Goal: Transaction & Acquisition: Purchase product/service

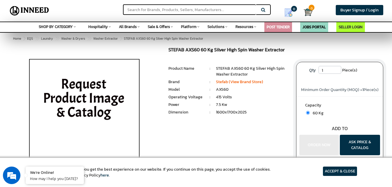
click at [324, 70] on input "1" at bounding box center [329, 70] width 23 height 8
click at [338, 72] on input "1" at bounding box center [329, 70] width 23 height 8
click at [337, 67] on input "2" at bounding box center [329, 70] width 23 height 8
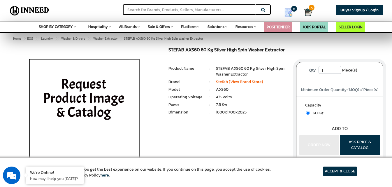
type input "1"
click at [338, 73] on input "1" at bounding box center [329, 70] width 23 height 8
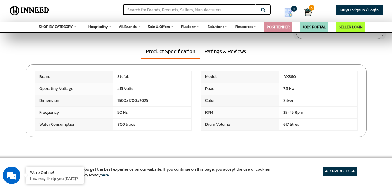
scroll to position [146, 0]
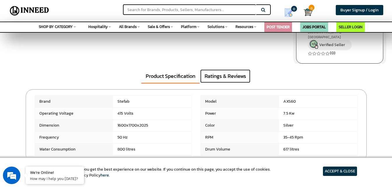
click at [218, 75] on link "Ratings & Reviews" at bounding box center [225, 75] width 50 height 13
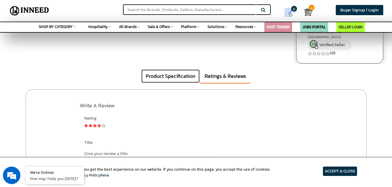
click at [173, 74] on link "Product Specification" at bounding box center [170, 75] width 58 height 13
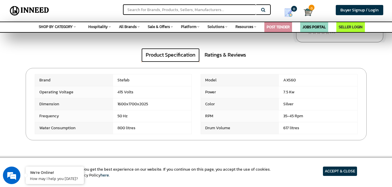
scroll to position [175, 0]
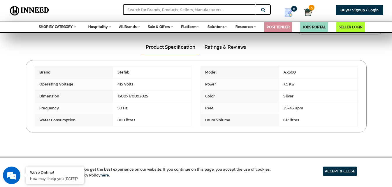
click at [191, 72] on span "AXS60" at bounding box center [152, 72] width 78 height 12
click at [191, 71] on span "AXS60" at bounding box center [152, 72] width 78 height 12
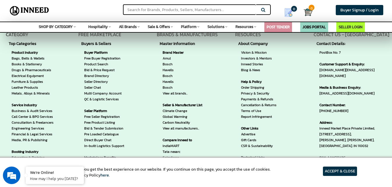
scroll to position [482, 0]
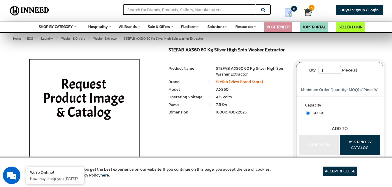
scroll to position [29, 0]
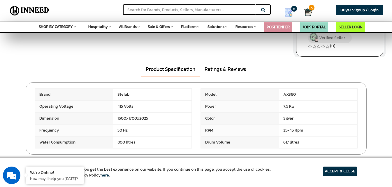
scroll to position [175, 0]
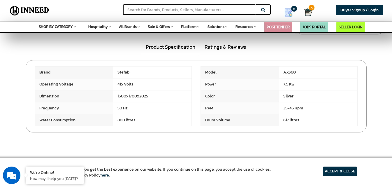
click at [113, 83] on span "Power" at bounding box center [74, 84] width 78 height 12
